Goal: Information Seeking & Learning: Learn about a topic

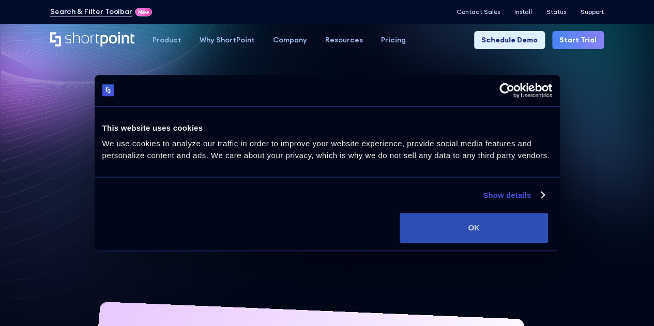
click at [512, 243] on button "OK" at bounding box center [474, 228] width 148 height 30
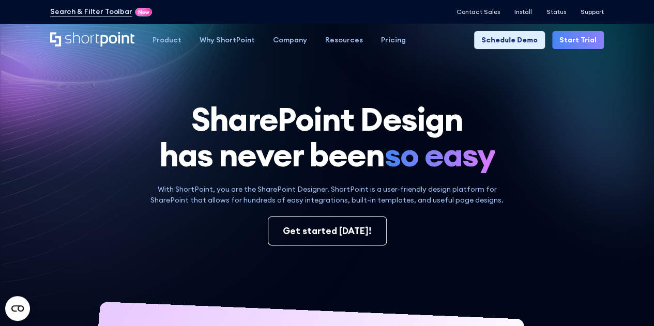
scroll to position [13, 0]
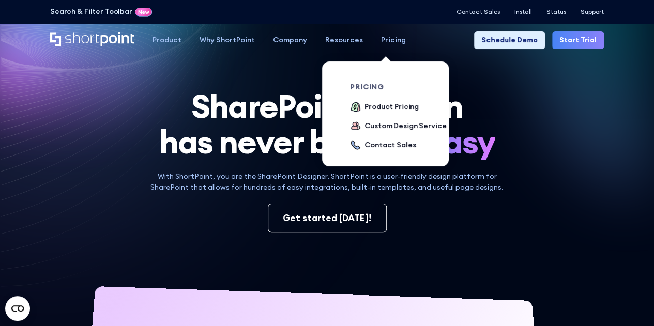
click at [384, 44] on div "Pricing" at bounding box center [393, 40] width 25 height 11
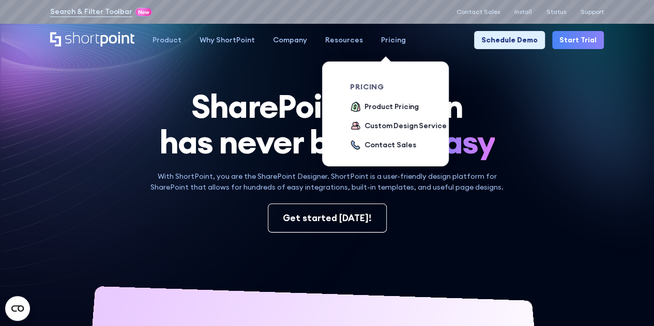
click at [385, 44] on div "Pricing" at bounding box center [393, 40] width 25 height 11
click at [373, 104] on div "Product Pricing" at bounding box center [392, 106] width 54 height 11
